Goal: Information Seeking & Learning: Get advice/opinions

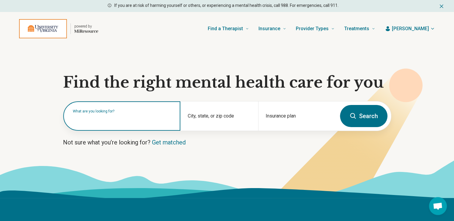
click at [153, 120] on input "text" at bounding box center [123, 118] width 100 height 7
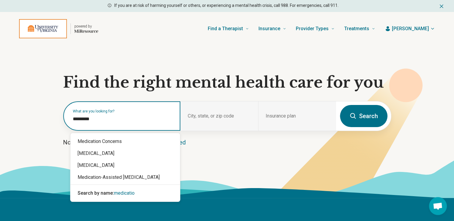
type input "**********"
drag, startPoint x: 101, startPoint y: 116, endPoint x: 32, endPoint y: 121, distance: 69.4
click at [32, 121] on section "**********" at bounding box center [227, 121] width 454 height 152
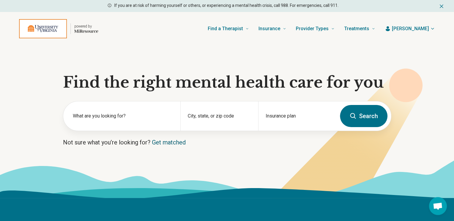
click at [169, 143] on link "Get matched" at bounding box center [169, 142] width 34 height 7
click at [208, 112] on div "City, state, or zip code" at bounding box center [219, 115] width 78 height 29
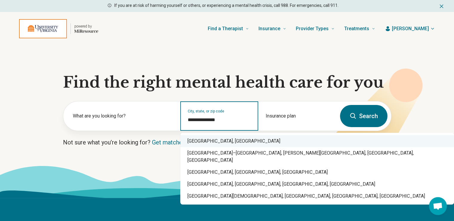
click at [204, 143] on div "Charlottesville, VA" at bounding box center [317, 141] width 274 height 12
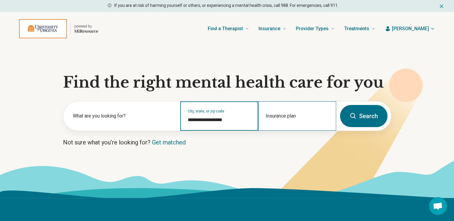
type input "**********"
click at [283, 115] on div "Insurance plan" at bounding box center [297, 115] width 78 height 29
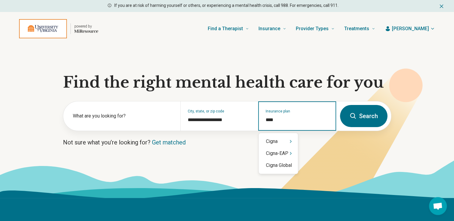
type input "*****"
click at [281, 142] on div "Cigna" at bounding box center [278, 141] width 39 height 12
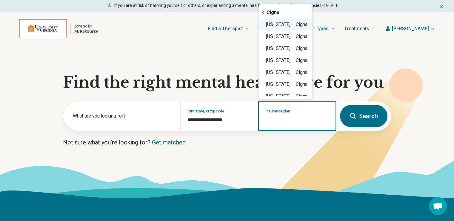
click at [279, 26] on div "Virginia – Cigna" at bounding box center [285, 25] width 53 height 12
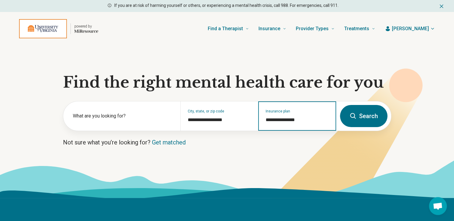
type input "**********"
click at [369, 119] on button "Search" at bounding box center [363, 116] width 47 height 22
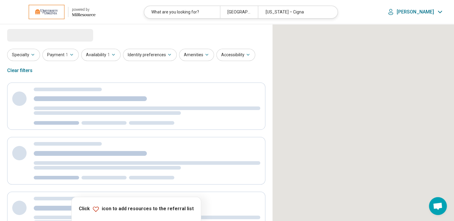
select select "***"
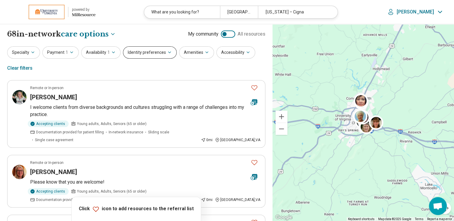
click at [167, 52] on icon "button" at bounding box center [169, 52] width 5 height 5
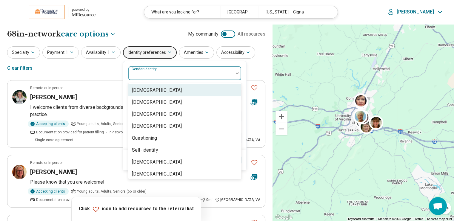
click at [227, 74] on div at bounding box center [181, 75] width 100 height 8
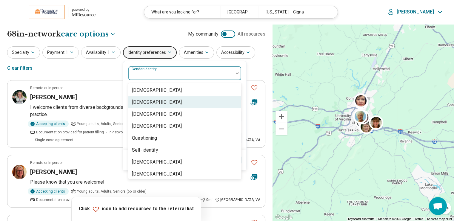
click at [167, 103] on div "[DEMOGRAPHIC_DATA]" at bounding box center [157, 102] width 50 height 7
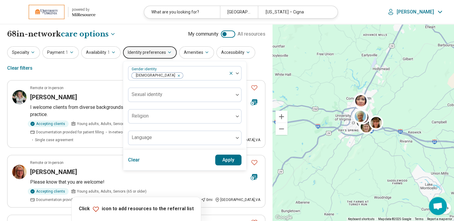
click at [242, 153] on div "Clear Apply" at bounding box center [184, 160] width 123 height 20
click at [226, 159] on button "Apply" at bounding box center [228, 159] width 27 height 11
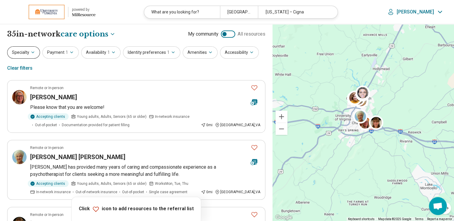
click at [30, 53] on icon "button" at bounding box center [32, 52] width 5 height 5
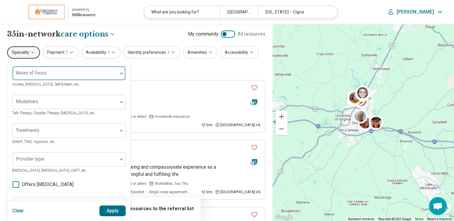
click at [117, 74] on div at bounding box center [65, 73] width 105 height 13
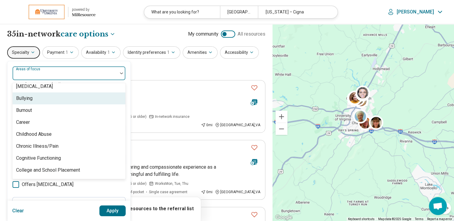
scroll to position [239, 0]
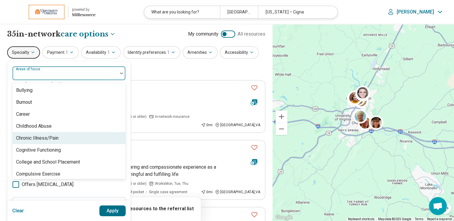
click at [51, 139] on div "Chronic Illness/Pain" at bounding box center [37, 137] width 42 height 7
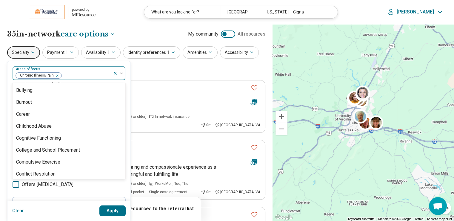
click at [112, 210] on button "Apply" at bounding box center [112, 210] width 27 height 11
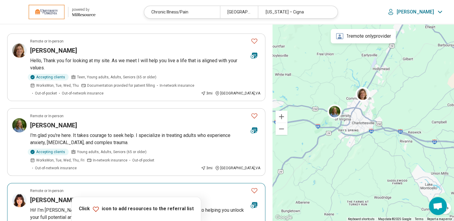
scroll to position [30, 0]
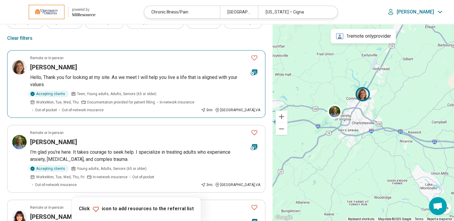
click at [52, 67] on h3 "Frances Ingram" at bounding box center [53, 67] width 47 height 8
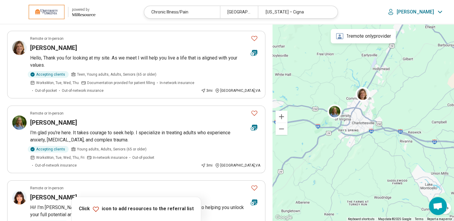
scroll to position [60, 0]
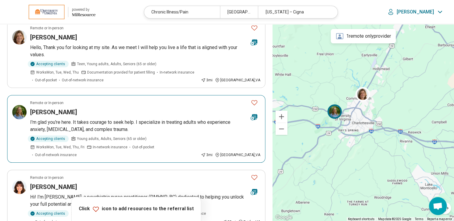
click at [61, 113] on h3 "Sandra Monohan" at bounding box center [53, 112] width 47 height 8
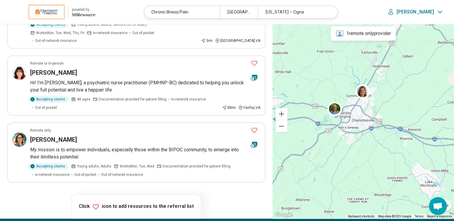
scroll to position [179, 0]
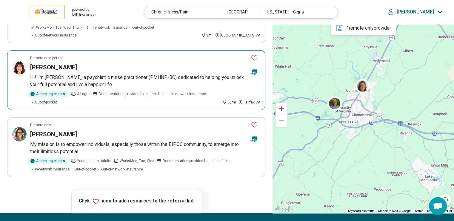
click at [55, 63] on h3 "Katarina Mijic-Barisic" at bounding box center [53, 67] width 47 height 8
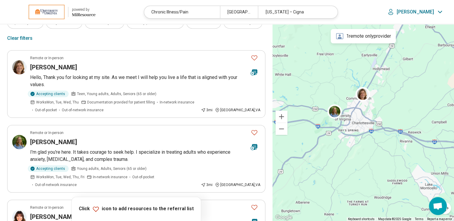
scroll to position [0, 0]
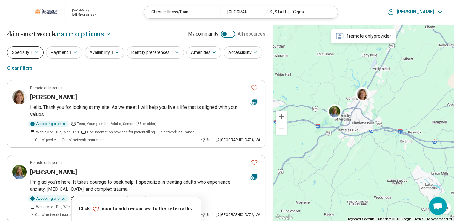
click at [35, 53] on icon "button" at bounding box center [36, 52] width 5 height 5
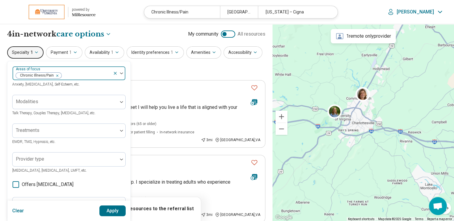
click at [56, 75] on icon "Remove [object Object]" at bounding box center [56, 75] width 4 height 4
click at [108, 212] on button "Apply" at bounding box center [112, 210] width 27 height 11
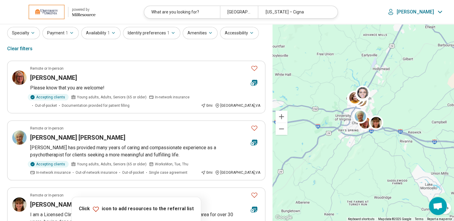
scroll to position [30, 0]
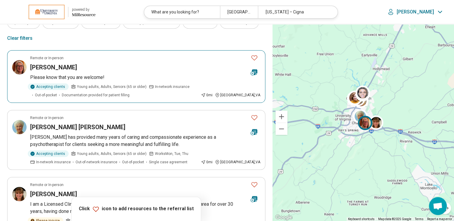
click at [54, 68] on h3 "Cynthia Walters" at bounding box center [53, 67] width 47 height 8
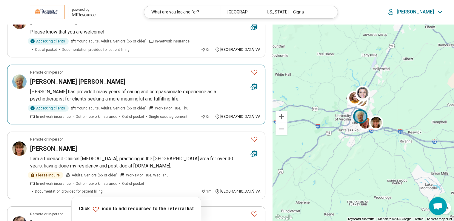
scroll to position [90, 0]
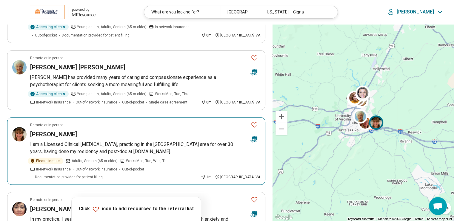
click at [64, 144] on p "I am a Licensed Clinical [MEDICAL_DATA], practicing in the [GEOGRAPHIC_DATA] ar…" at bounding box center [145, 148] width 230 height 14
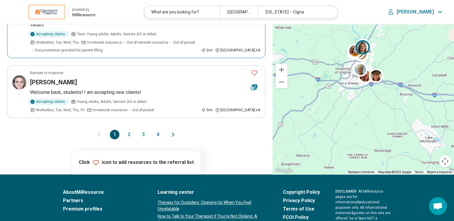
scroll to position [627, 0]
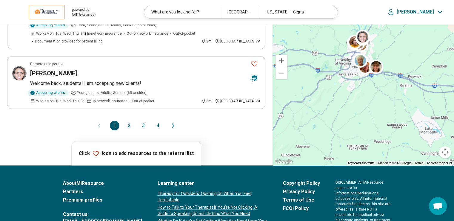
click at [129, 121] on button "2" at bounding box center [129, 126] width 10 height 10
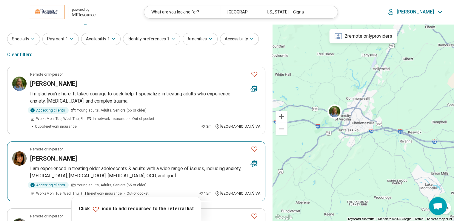
scroll to position [0, 0]
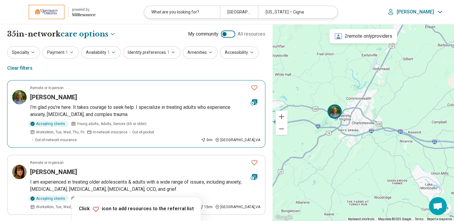
click at [253, 89] on icon "Favorite" at bounding box center [254, 87] width 7 height 7
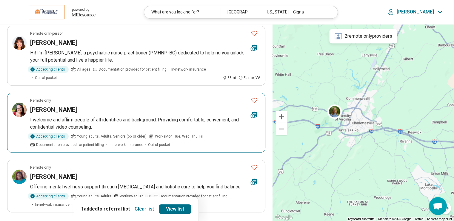
scroll to position [597, 0]
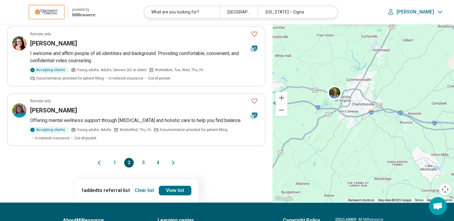
click at [115, 158] on button "1" at bounding box center [115, 163] width 10 height 10
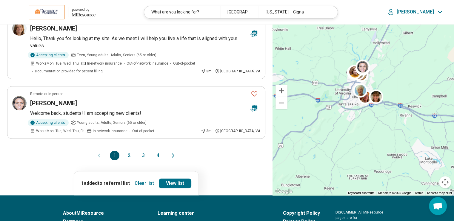
scroll to position [0, 0]
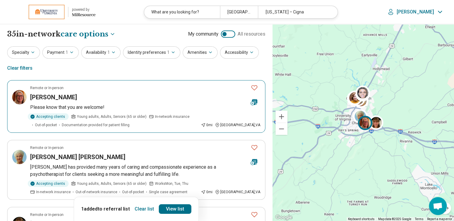
click at [254, 86] on icon "Favorite" at bounding box center [254, 87] width 7 height 7
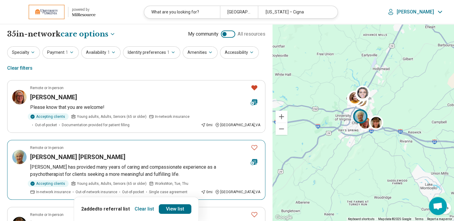
click at [253, 144] on icon "Favorite" at bounding box center [254, 147] width 7 height 7
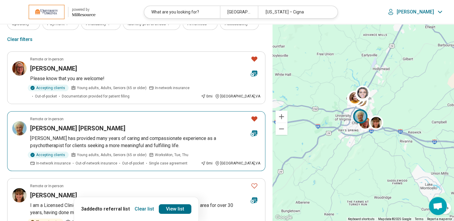
scroll to position [90, 0]
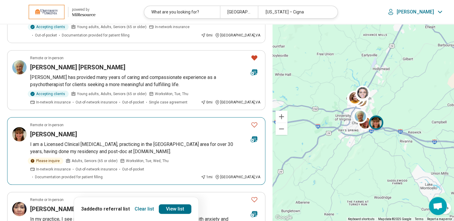
click at [253, 123] on icon "Favorite" at bounding box center [254, 124] width 7 height 7
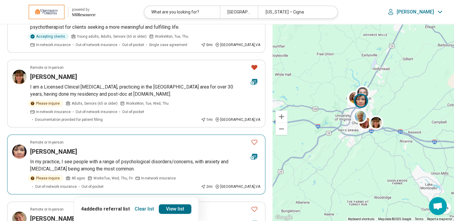
scroll to position [149, 0]
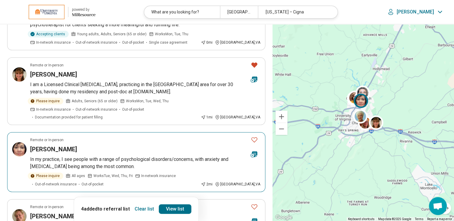
click at [254, 136] on icon "Favorite" at bounding box center [254, 139] width 7 height 7
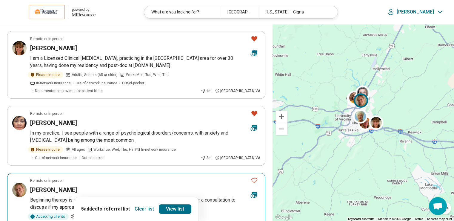
scroll to position [239, 0]
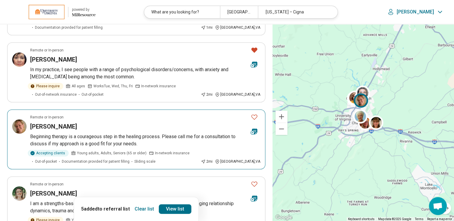
click at [254, 113] on icon "Favorite" at bounding box center [254, 116] width 7 height 7
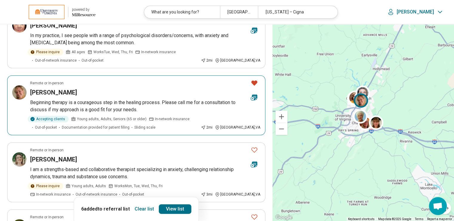
scroll to position [299, 0]
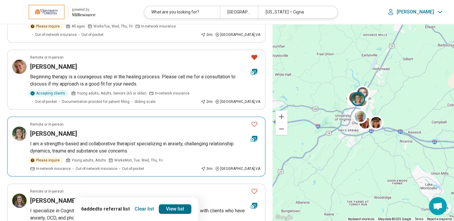
click at [254, 120] on icon "Favorite" at bounding box center [254, 123] width 7 height 7
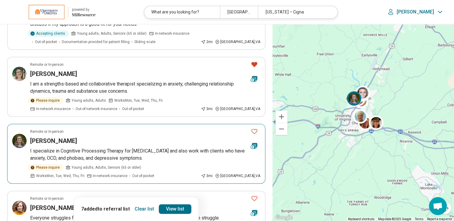
click at [253, 127] on icon "Favorite" at bounding box center [254, 130] width 7 height 7
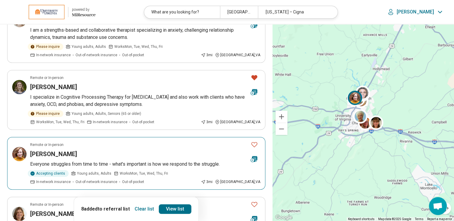
scroll to position [418, 0]
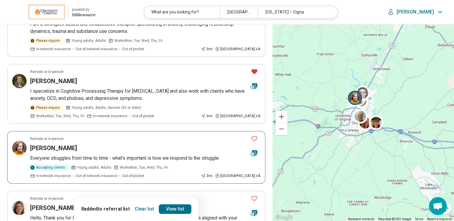
click at [252, 135] on icon "Favorite" at bounding box center [254, 138] width 7 height 7
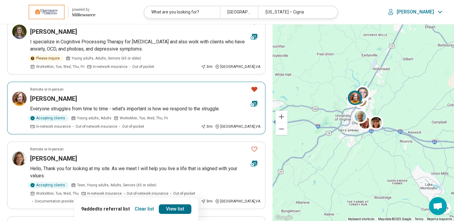
scroll to position [478, 0]
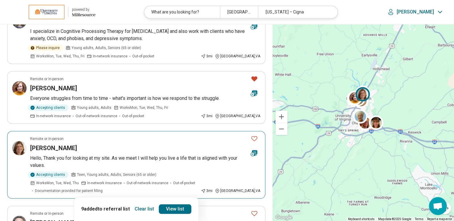
drag, startPoint x: 254, startPoint y: 130, endPoint x: 248, endPoint y: 130, distance: 5.7
click at [254, 135] on icon "Favorite" at bounding box center [254, 138] width 7 height 7
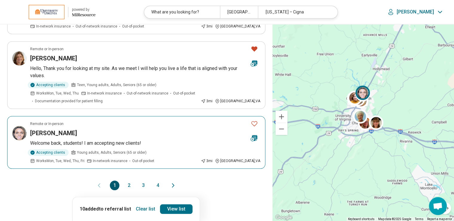
click at [255, 120] on icon "Favorite" at bounding box center [254, 123] width 7 height 7
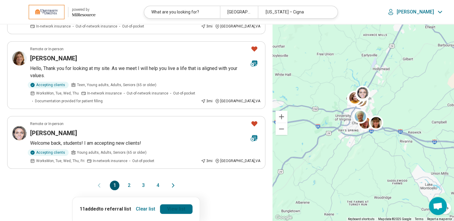
click at [181, 204] on link "View list" at bounding box center [176, 209] width 33 height 10
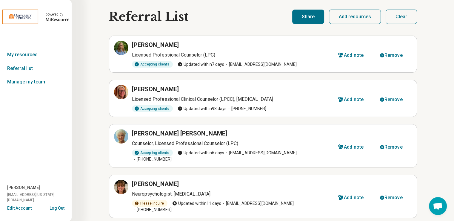
click at [313, 17] on button "Share" at bounding box center [308, 17] width 32 height 14
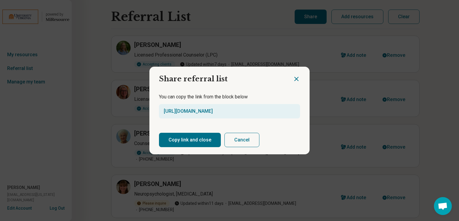
click at [190, 146] on button "Copy link and close" at bounding box center [190, 140] width 62 height 14
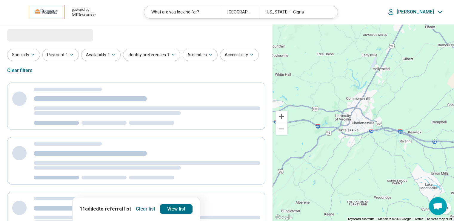
select select "***"
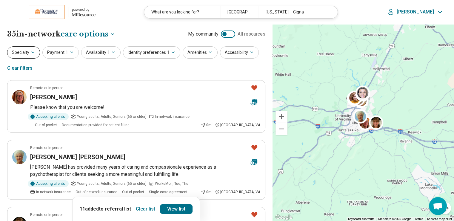
click at [29, 53] on button "Specialty" at bounding box center [23, 52] width 33 height 12
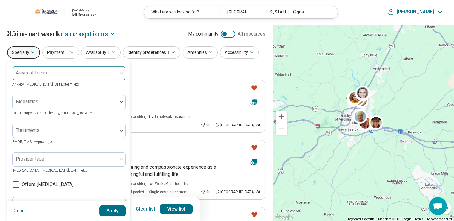
click at [107, 71] on div at bounding box center [65, 75] width 100 height 8
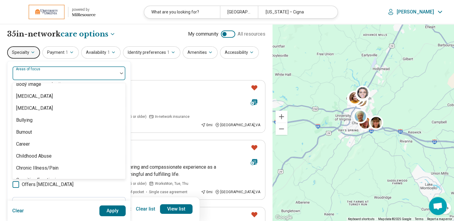
scroll to position [239, 0]
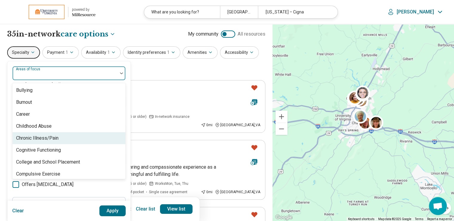
click at [49, 137] on div "Chronic Illness/Pain" at bounding box center [37, 137] width 42 height 7
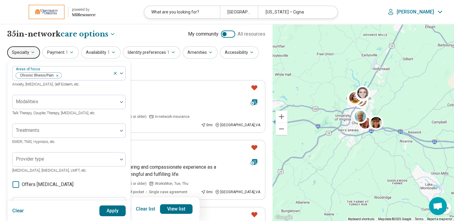
click at [113, 208] on button "Apply" at bounding box center [112, 210] width 27 height 11
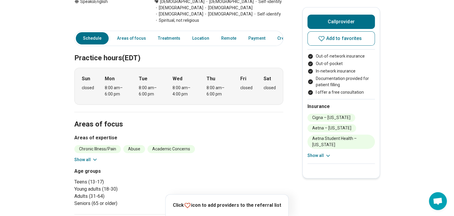
scroll to position [209, 0]
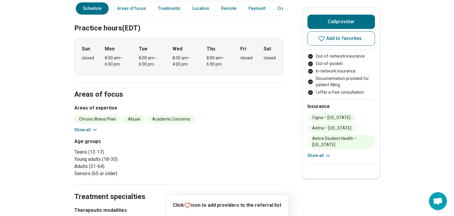
click at [90, 127] on button "Show all" at bounding box center [86, 130] width 24 height 6
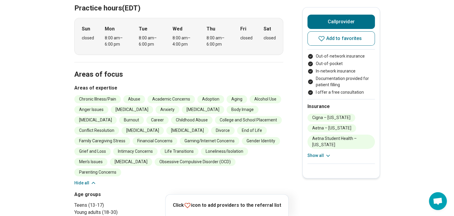
scroll to position [239, 0]
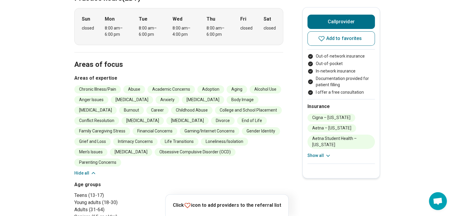
click at [325, 155] on button "Show all" at bounding box center [319, 156] width 24 height 6
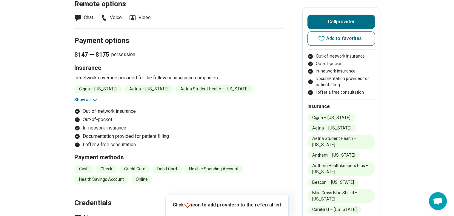
scroll to position [713, 0]
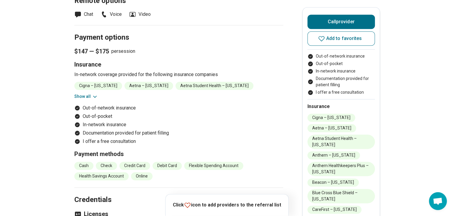
click at [93, 94] on icon at bounding box center [95, 97] width 6 height 6
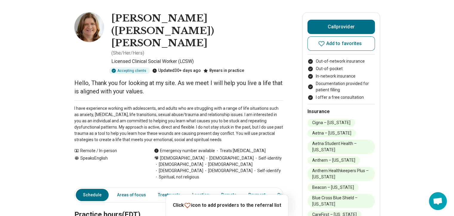
scroll to position [0, 0]
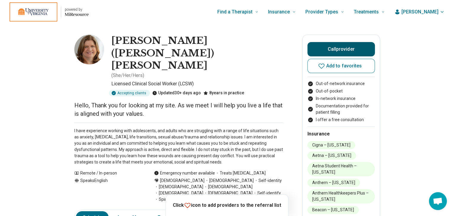
click at [343, 49] on button "Call provider" at bounding box center [340, 49] width 67 height 14
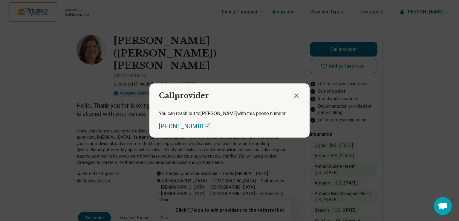
click at [294, 96] on icon "Close dialog" at bounding box center [296, 96] width 4 height 4
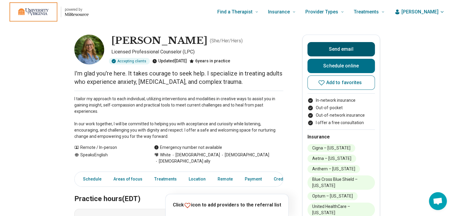
click at [342, 48] on button "Send email" at bounding box center [340, 49] width 67 height 14
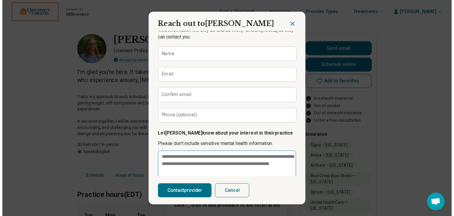
scroll to position [64, 0]
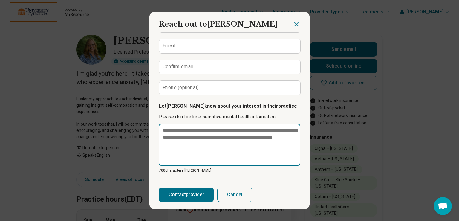
click at [180, 134] on textarea at bounding box center [229, 145] width 141 height 42
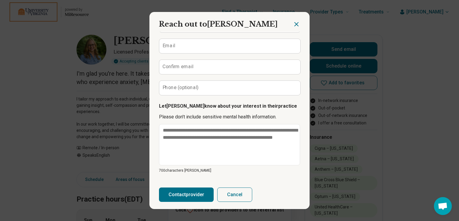
click at [294, 24] on icon "Close dialog" at bounding box center [296, 24] width 4 height 4
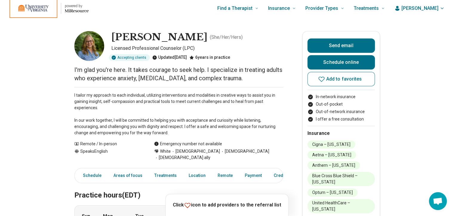
scroll to position [0, 0]
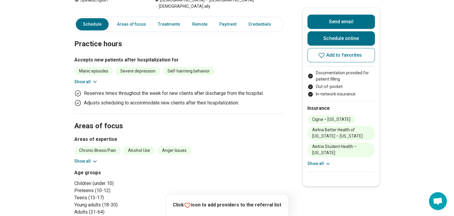
scroll to position [179, 0]
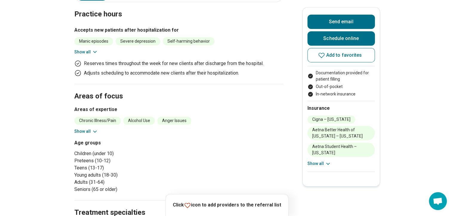
click at [87, 128] on button "Show all" at bounding box center [86, 131] width 24 height 6
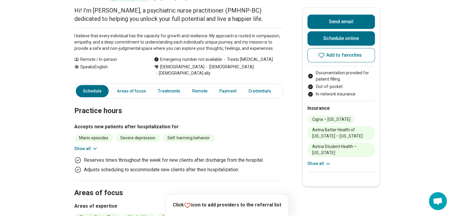
scroll to position [0, 0]
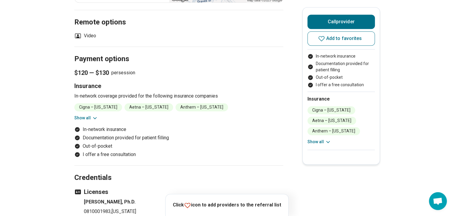
scroll to position [299, 0]
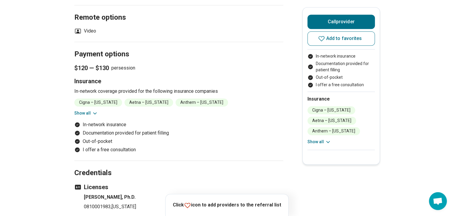
click at [90, 111] on button "Show all" at bounding box center [86, 113] width 24 height 6
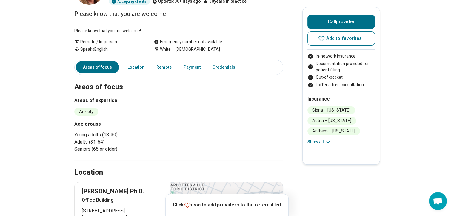
scroll to position [0, 0]
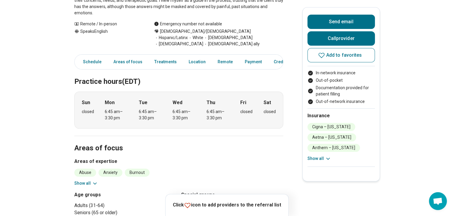
scroll to position [149, 0]
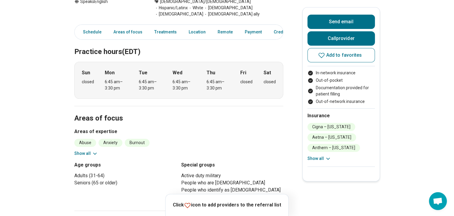
click at [92, 150] on button "Show all" at bounding box center [86, 153] width 24 height 6
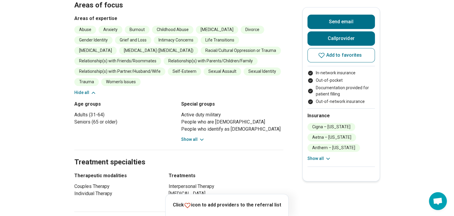
scroll to position [269, 0]
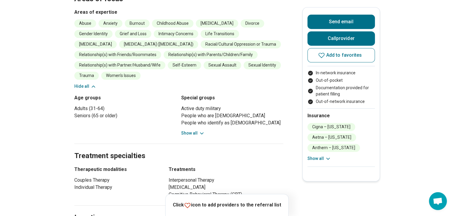
click at [192, 130] on button "Show all" at bounding box center [193, 133] width 24 height 6
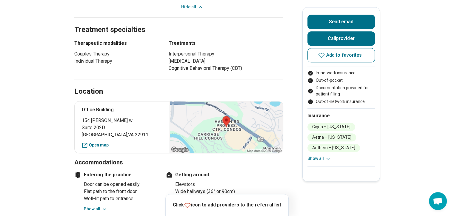
scroll to position [448, 0]
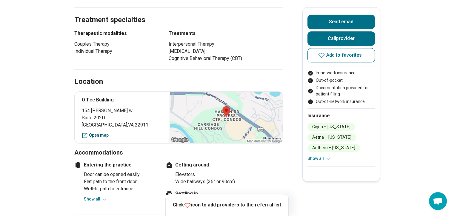
click at [101, 132] on link "Open map" at bounding box center [122, 135] width 81 height 6
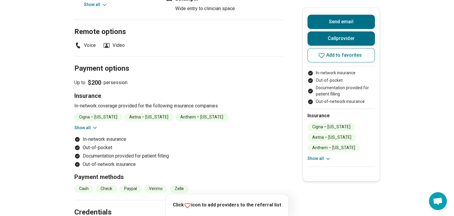
scroll to position [657, 0]
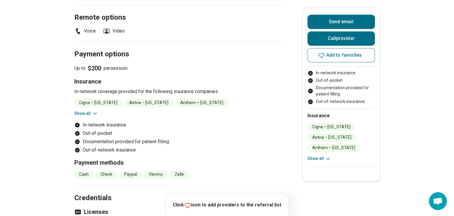
click at [96, 113] on icon at bounding box center [94, 113] width 3 height 1
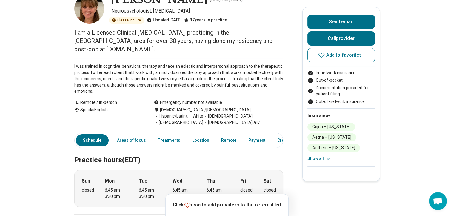
scroll to position [0, 0]
